Goal: Information Seeking & Learning: Learn about a topic

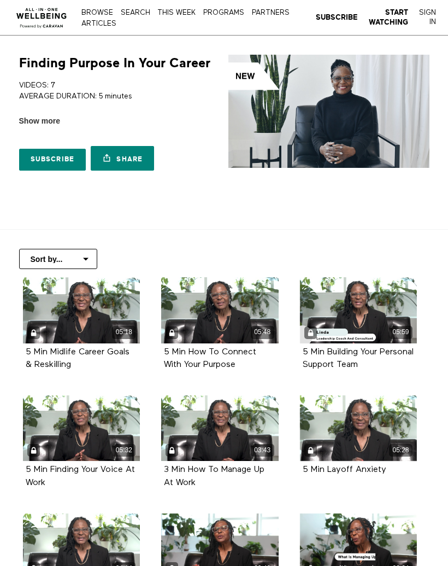
click at [89, 317] on div "05:18" at bounding box center [81, 310] width 117 height 66
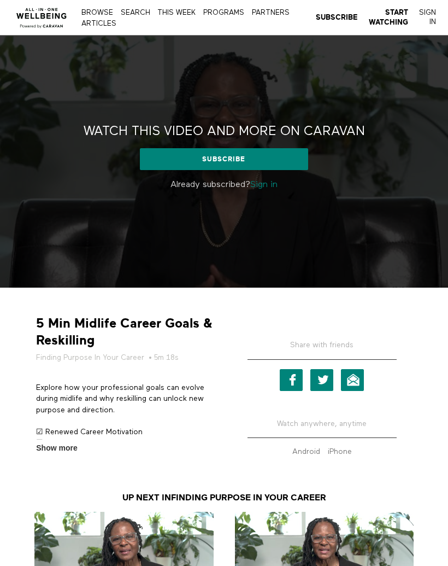
click at [270, 185] on link "Sign in" at bounding box center [263, 184] width 27 height 9
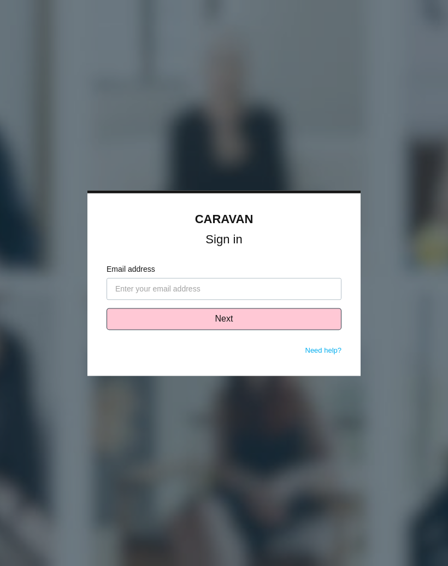
click at [227, 285] on input "Email address" at bounding box center [224, 289] width 235 height 22
type input "mahogany.smith@intepark.com"
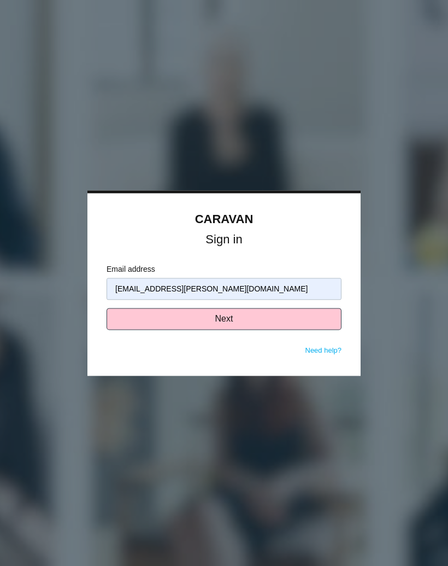
click at [247, 320] on button "Next" at bounding box center [224, 319] width 235 height 22
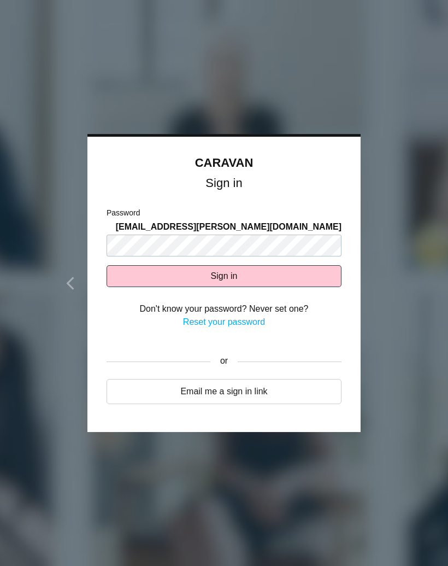
click at [262, 272] on button "Sign in" at bounding box center [224, 276] width 235 height 22
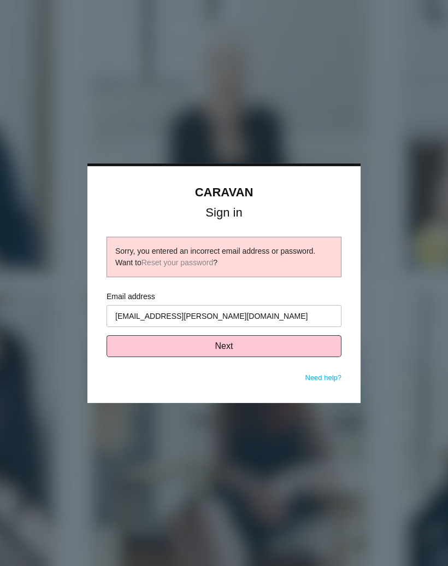
click at [240, 342] on button "Next" at bounding box center [224, 346] width 235 height 22
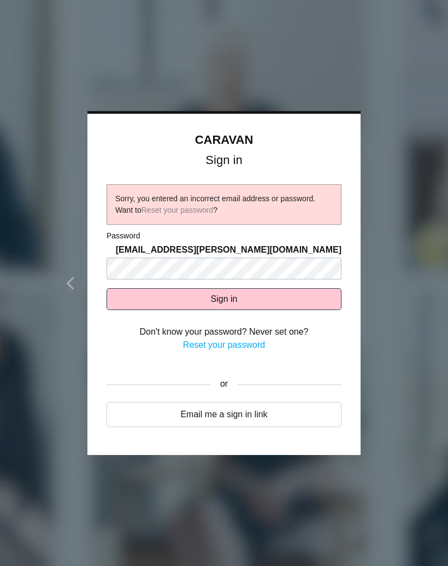
click at [254, 340] on link "Reset your password" at bounding box center [224, 344] width 82 height 9
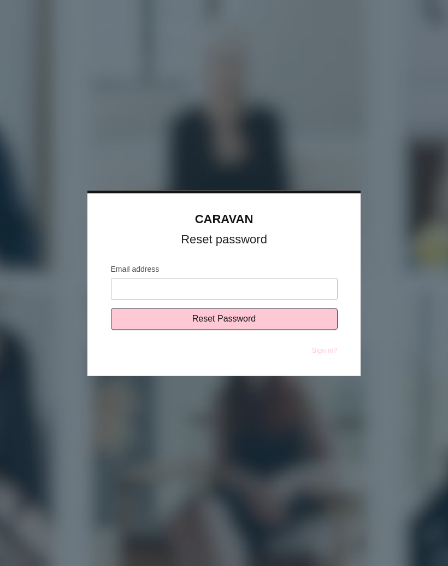
click at [270, 285] on input "Email address" at bounding box center [224, 289] width 227 height 22
type input "mahogany.smith@intepark.com"
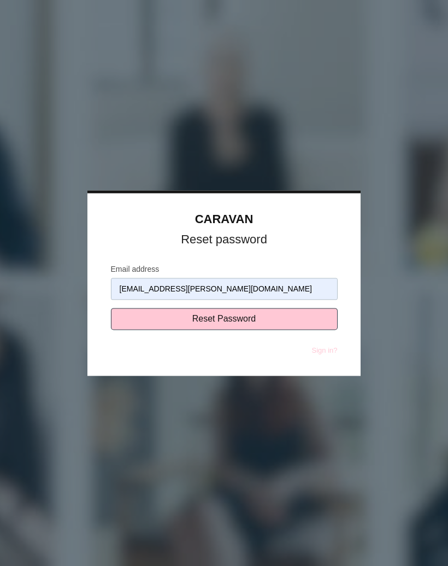
click at [250, 322] on input "Reset Password" at bounding box center [224, 319] width 227 height 22
type input "Sending..."
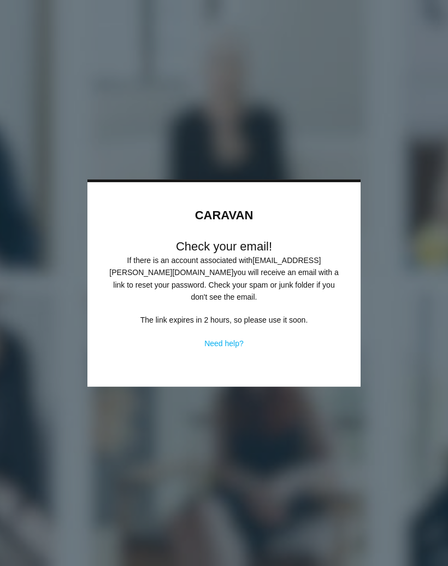
click at [213, 406] on div at bounding box center [224, 283] width 448 height 566
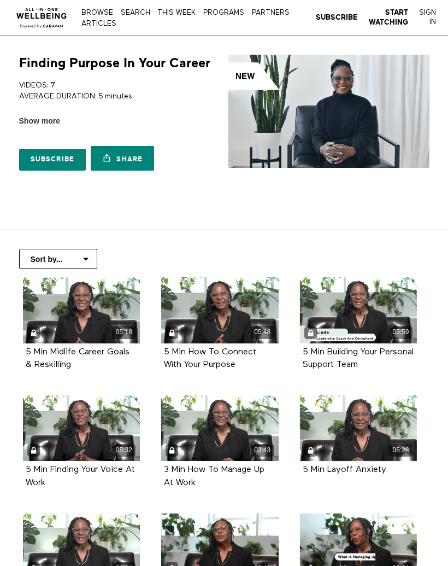
click at [74, 309] on div "05:18" at bounding box center [81, 310] width 117 height 66
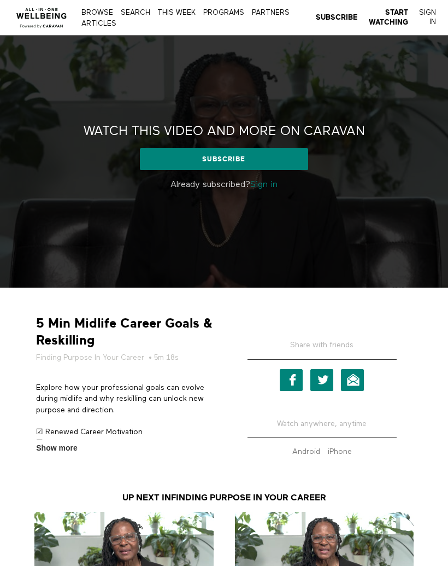
click at [265, 185] on link "Sign in" at bounding box center [263, 184] width 27 height 9
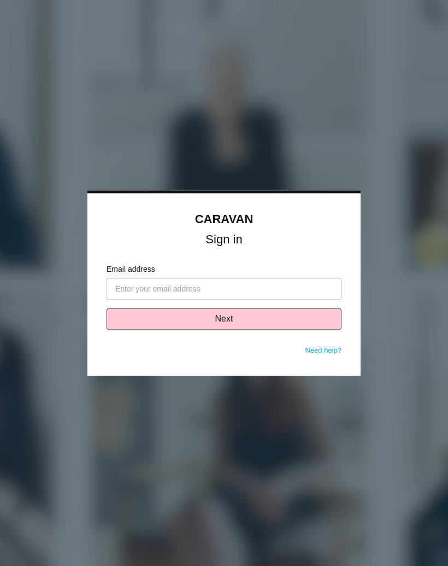
click at [228, 280] on input "Email address" at bounding box center [224, 289] width 235 height 22
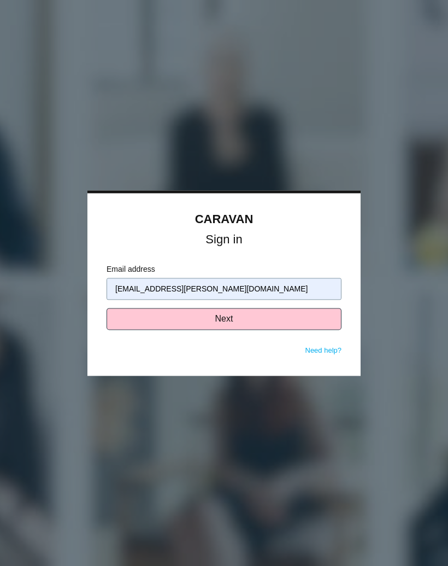
click at [193, 286] on input "[EMAIL_ADDRESS][PERSON_NAME][DOMAIN_NAME]" at bounding box center [224, 289] width 235 height 22
type input "[EMAIL_ADDRESS][PERSON_NAME][DOMAIN_NAME]"
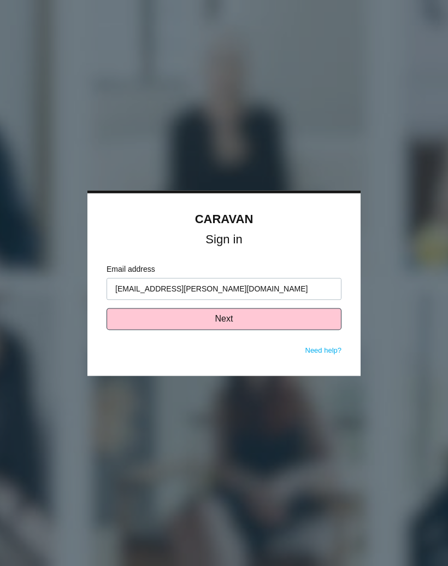
click at [237, 317] on button "Next" at bounding box center [224, 319] width 235 height 22
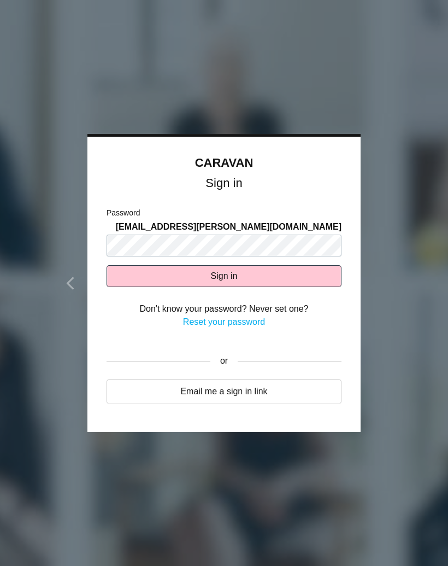
click at [255, 265] on button "Sign in" at bounding box center [224, 276] width 235 height 22
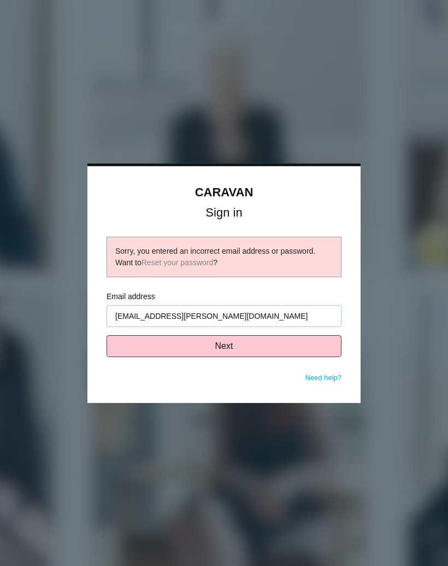
click at [232, 345] on button "Next" at bounding box center [224, 346] width 235 height 22
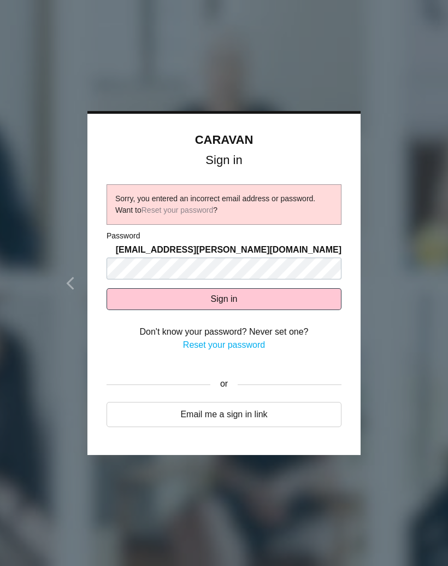
click at [243, 340] on link "Reset your password" at bounding box center [224, 344] width 82 height 9
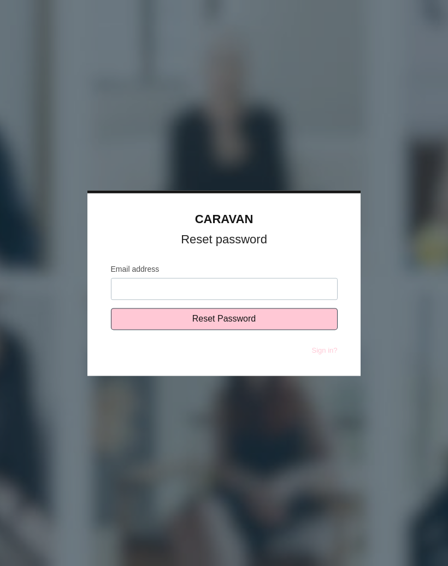
click at [231, 287] on input "Email address" at bounding box center [224, 289] width 227 height 22
click at [285, 299] on input "[EMAIL_ADDRESS][PERSON_NAME][DOMAIN_NAME]" at bounding box center [224, 289] width 227 height 22
click at [276, 290] on input "mahogany.smith@intpark.com" at bounding box center [224, 289] width 227 height 22
click at [270, 285] on input "mahogany.smith@intpark.com" at bounding box center [224, 289] width 227 height 22
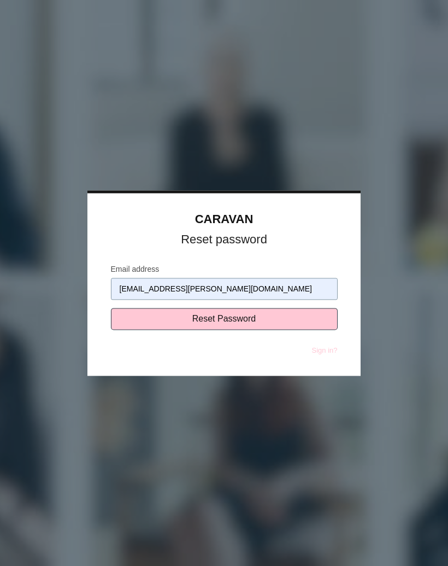
type input "mahogany.smith@intpark.com"
click at [237, 320] on input "Reset Password" at bounding box center [224, 319] width 227 height 22
type input "Sending..."
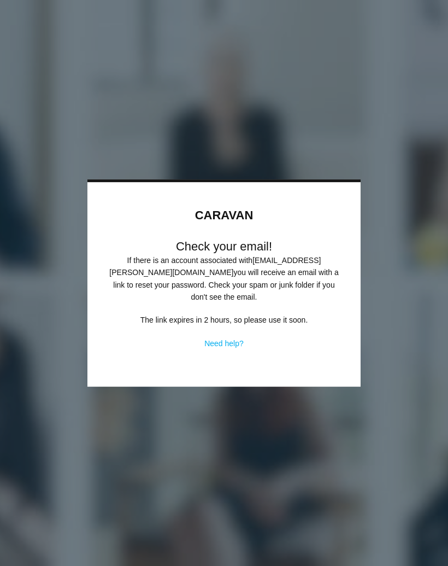
click at [198, 454] on div at bounding box center [224, 283] width 448 height 566
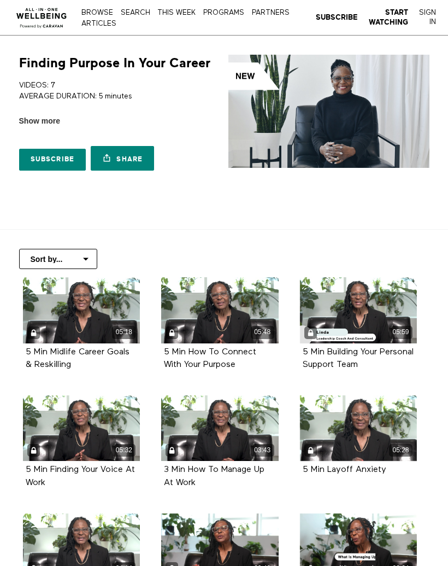
click at [106, 309] on div "05:18" at bounding box center [81, 310] width 117 height 66
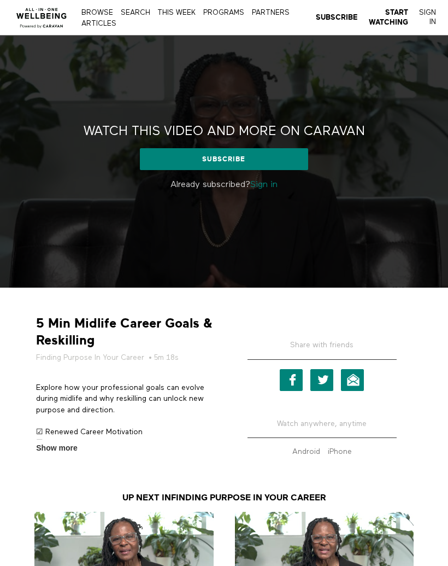
click at [268, 180] on link "Sign in" at bounding box center [263, 184] width 27 height 9
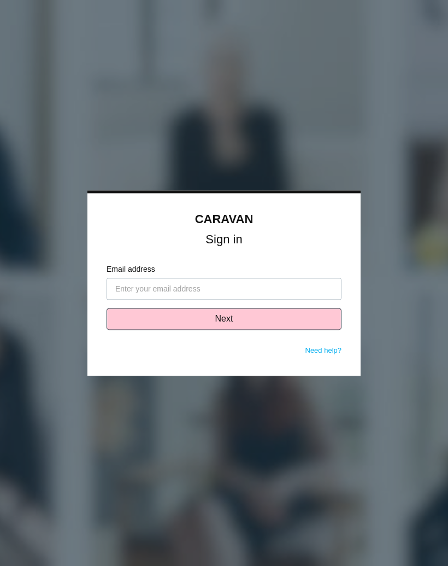
click at [194, 271] on label "Email address" at bounding box center [224, 269] width 235 height 11
click at [194, 278] on input "Email address" at bounding box center [224, 289] width 235 height 22
type input "mahogany.smith@intpark.com"
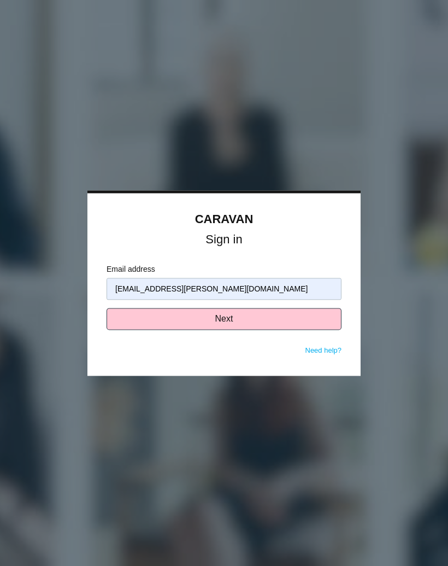
click at [232, 319] on button "Next" at bounding box center [224, 319] width 235 height 22
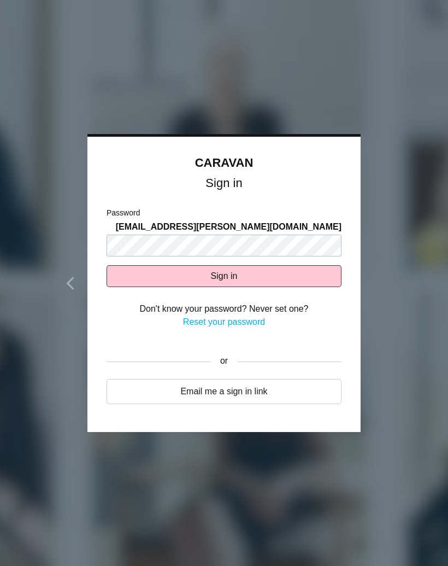
click at [248, 270] on button "Sign in" at bounding box center [224, 276] width 235 height 22
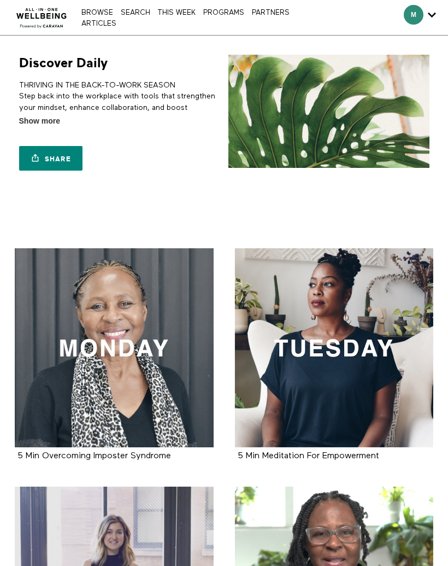
click at [73, 379] on div at bounding box center [114, 347] width 199 height 199
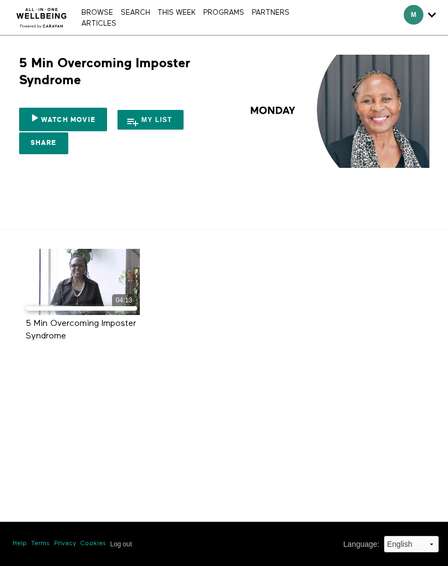
click at [69, 280] on icon at bounding box center [81, 281] width 33 height 19
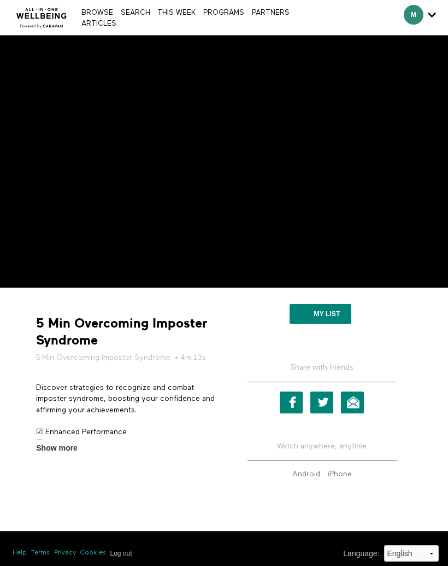
click at [170, 14] on link "THIS WEEK" at bounding box center [177, 12] width 44 height 7
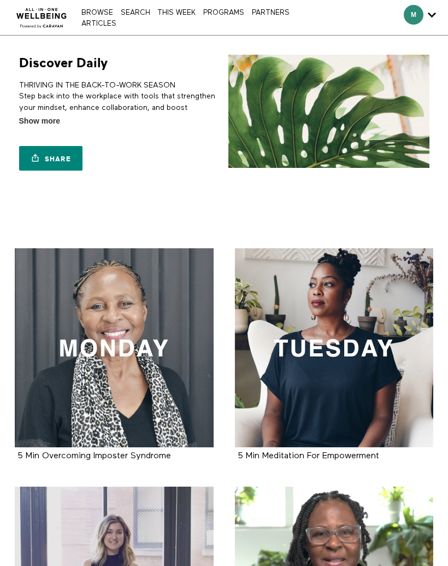
click at [303, 332] on div at bounding box center [334, 347] width 199 height 199
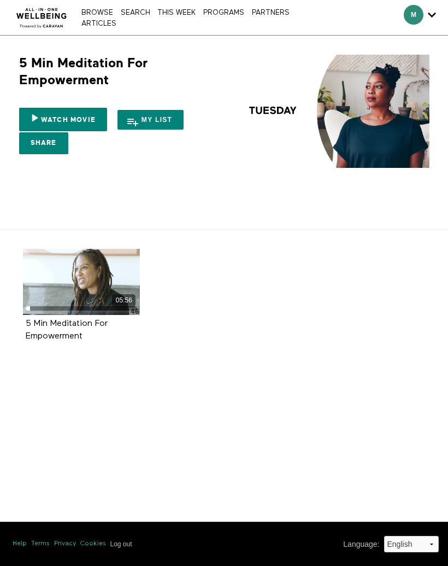
click at [75, 289] on icon at bounding box center [81, 281] width 33 height 19
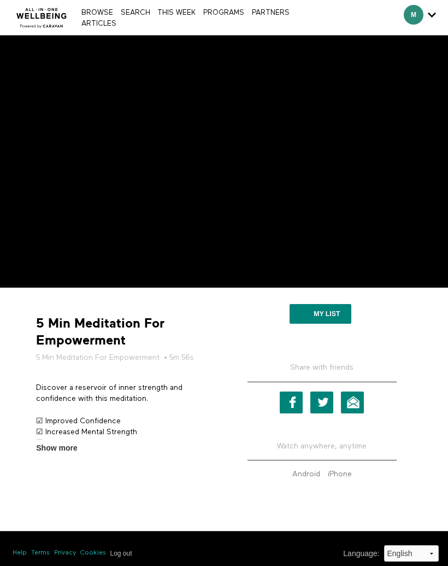
click at [170, 10] on link "THIS WEEK" at bounding box center [177, 12] width 44 height 7
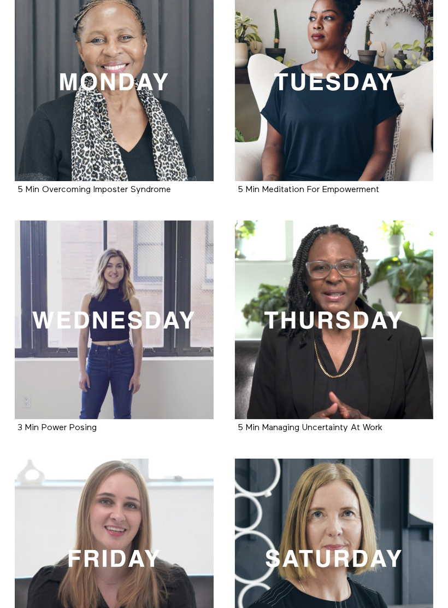
scroll to position [268, 0]
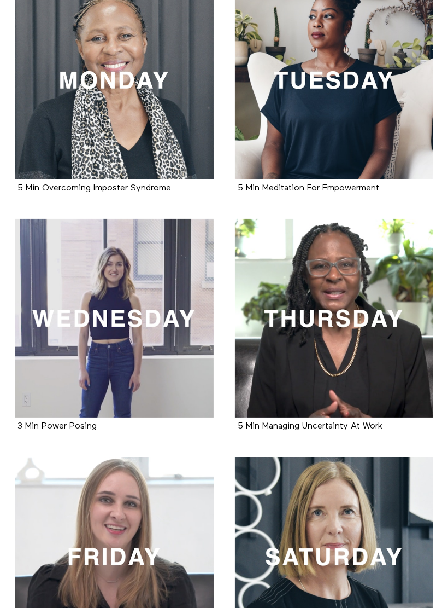
click at [58, 311] on div at bounding box center [114, 318] width 199 height 199
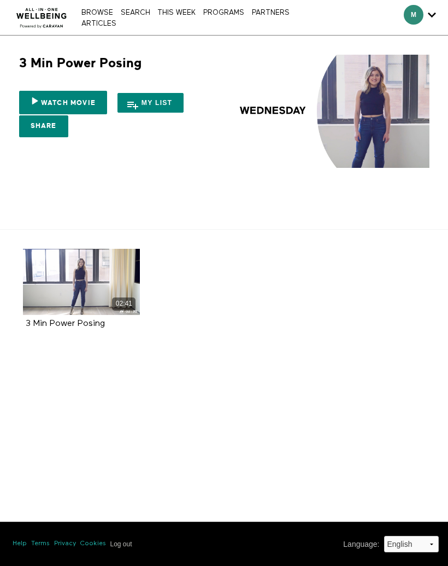
click at [81, 281] on icon at bounding box center [81, 281] width 33 height 19
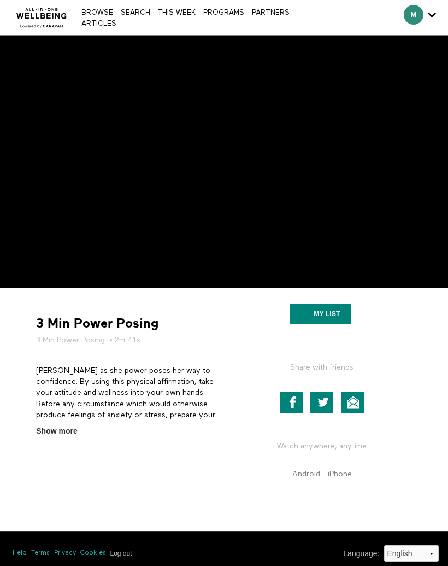
click at [177, 11] on link "THIS WEEK" at bounding box center [177, 12] width 44 height 7
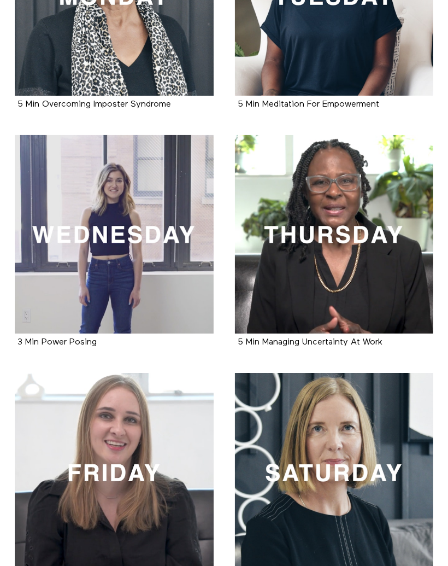
scroll to position [330, 0]
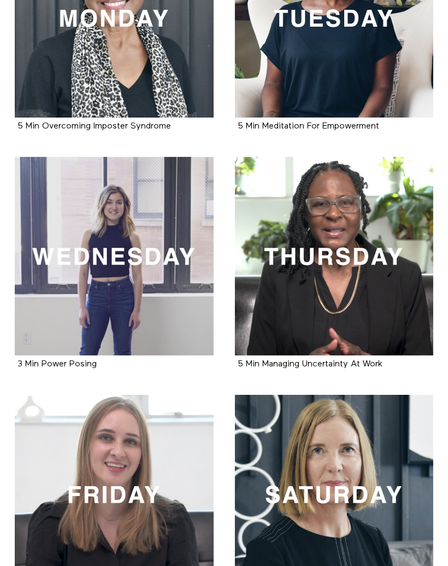
click at [319, 277] on div at bounding box center [334, 256] width 199 height 199
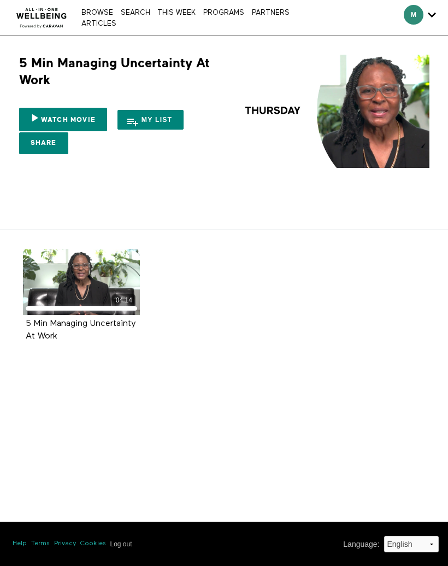
click at [87, 285] on icon at bounding box center [81, 281] width 33 height 19
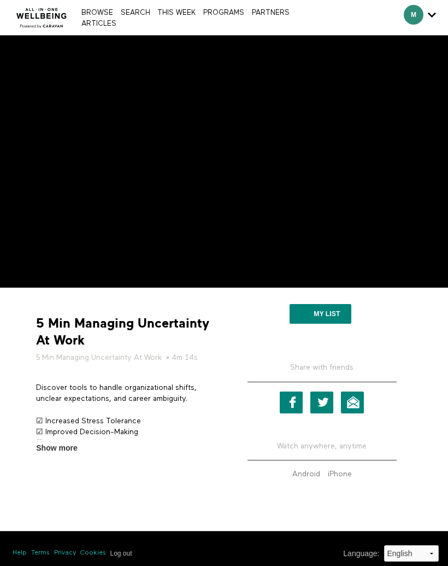
click at [178, 5] on div "Browse Search THIS WEEK PROGRAMS PARTNERS ARTICLES Account settings Manage Subs…" at bounding box center [154, 17] width 308 height 35
click at [176, 10] on link "THIS WEEK" at bounding box center [177, 12] width 44 height 7
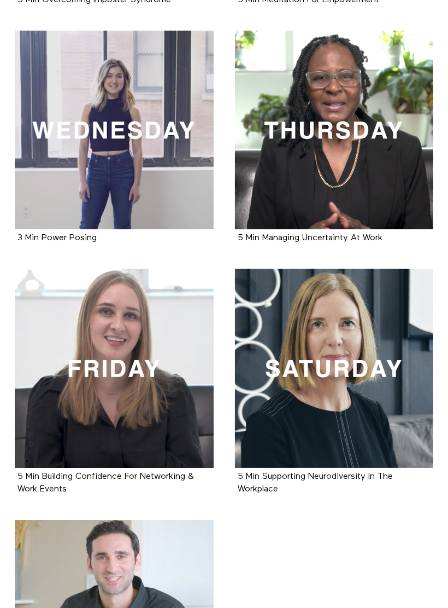
scroll to position [457, 0]
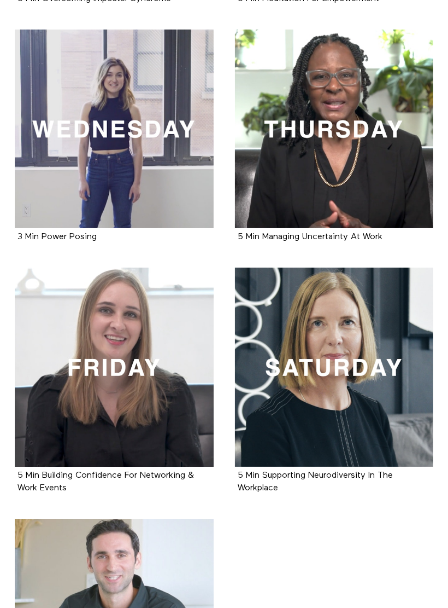
click at [176, 413] on div at bounding box center [114, 366] width 199 height 199
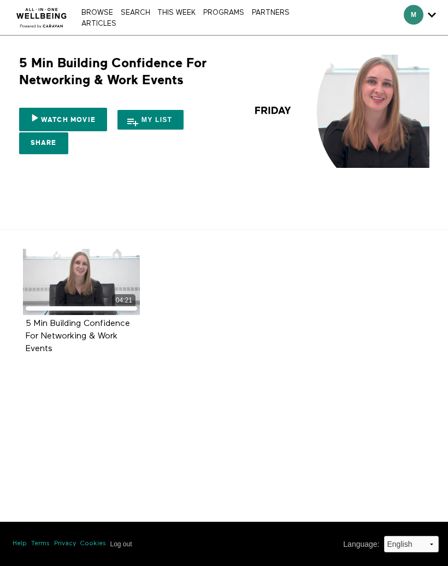
click at [97, 288] on icon at bounding box center [81, 281] width 33 height 19
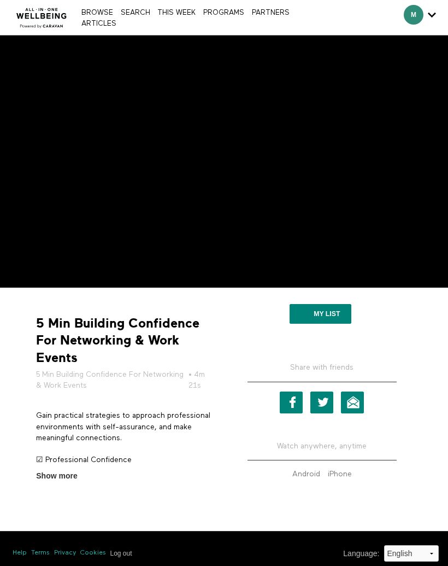
click at [176, 15] on link "THIS WEEK" at bounding box center [177, 12] width 44 height 7
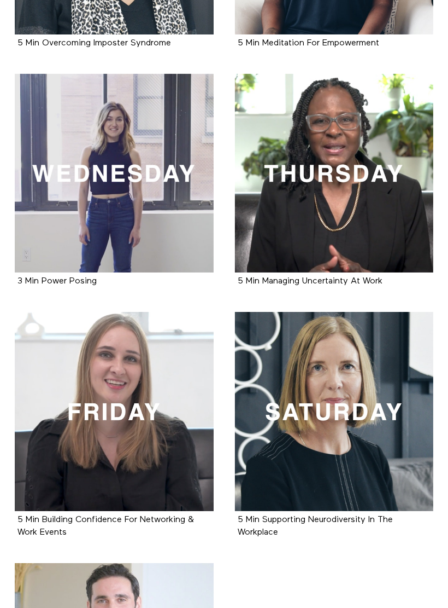
scroll to position [413, 0]
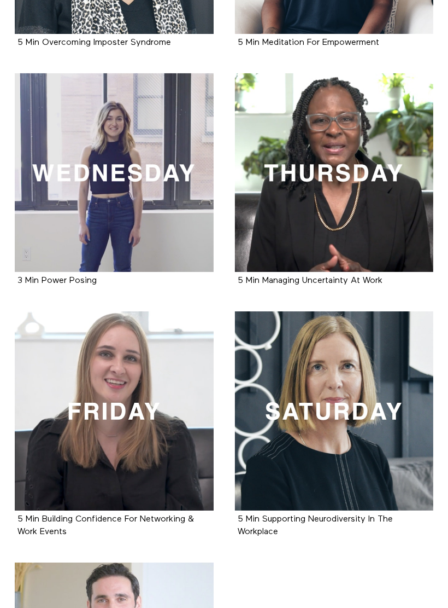
click at [334, 406] on div at bounding box center [334, 411] width 199 height 199
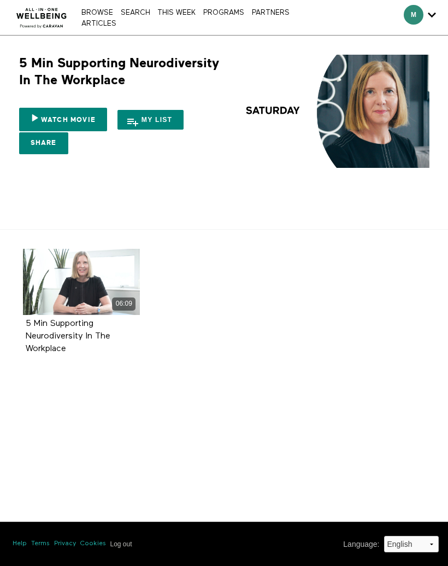
click at [91, 282] on icon at bounding box center [81, 281] width 33 height 19
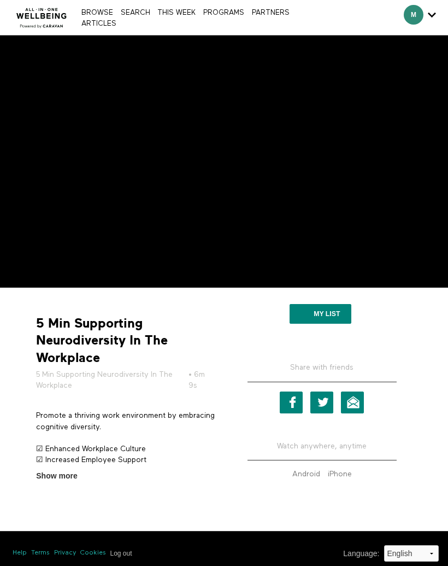
click at [177, 5] on div "Browse Search THIS WEEK PROGRAMS PARTNERS ARTICLES Account settings Manage Subs…" at bounding box center [154, 17] width 308 height 35
click at [180, 15] on link "THIS WEEK" at bounding box center [177, 12] width 44 height 7
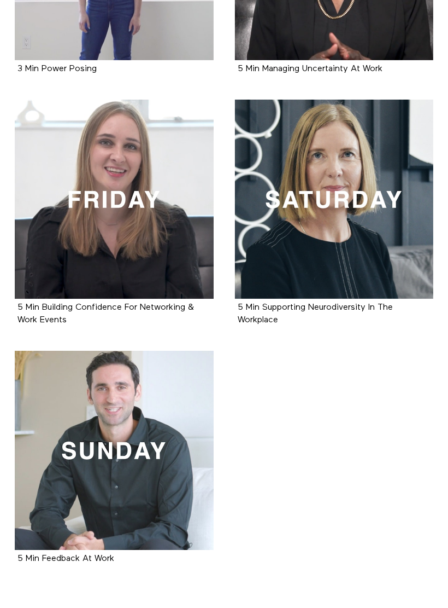
scroll to position [625, 0]
click at [182, 473] on div at bounding box center [114, 450] width 199 height 199
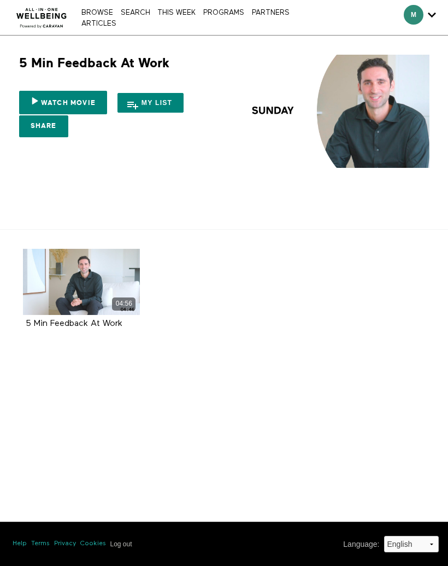
click at [85, 285] on icon at bounding box center [81, 281] width 33 height 19
